Goal: Information Seeking & Learning: Find specific fact

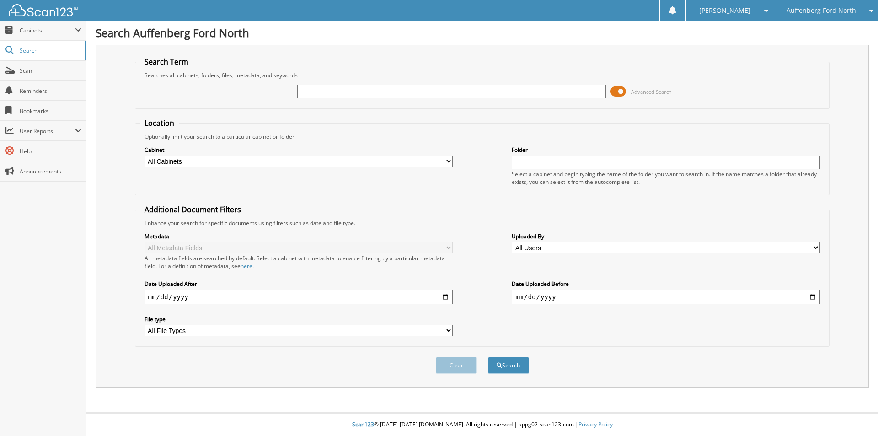
click at [333, 101] on div "Advanced Search" at bounding box center [482, 91] width 685 height 25
click at [326, 96] on input "text" at bounding box center [451, 92] width 308 height 14
type input "SEED HOUSE"
click at [488, 357] on button "Search" at bounding box center [508, 365] width 41 height 17
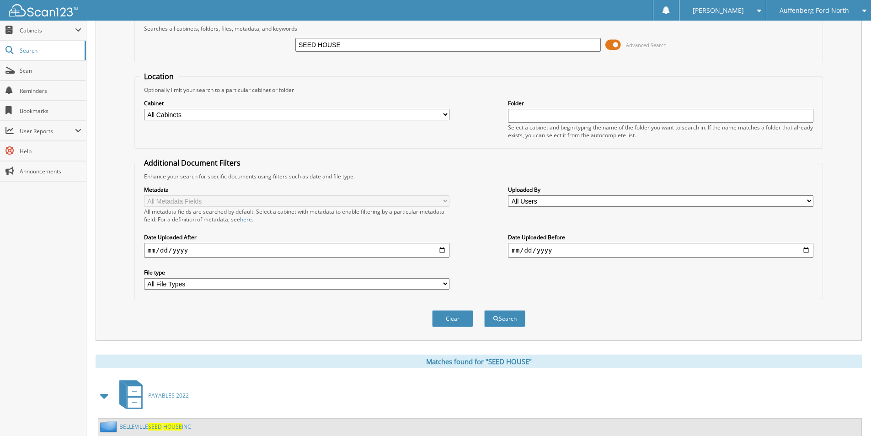
scroll to position [229, 0]
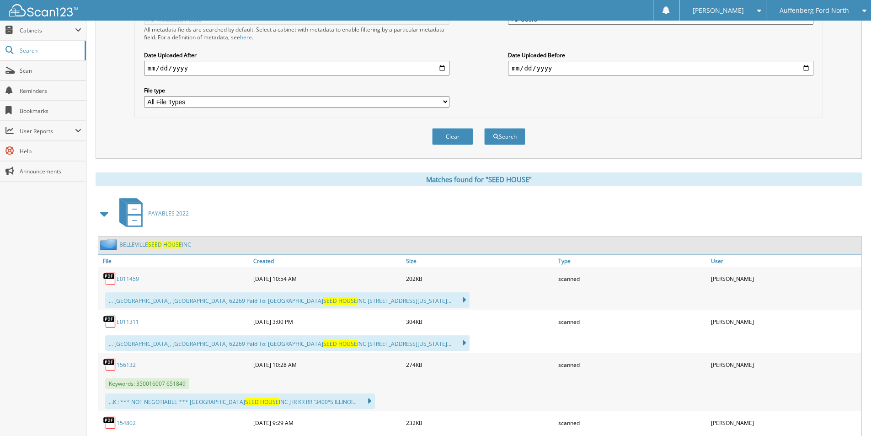
click at [161, 245] on span "SEED" at bounding box center [155, 244] width 14 height 8
